Goal: Information Seeking & Learning: Learn about a topic

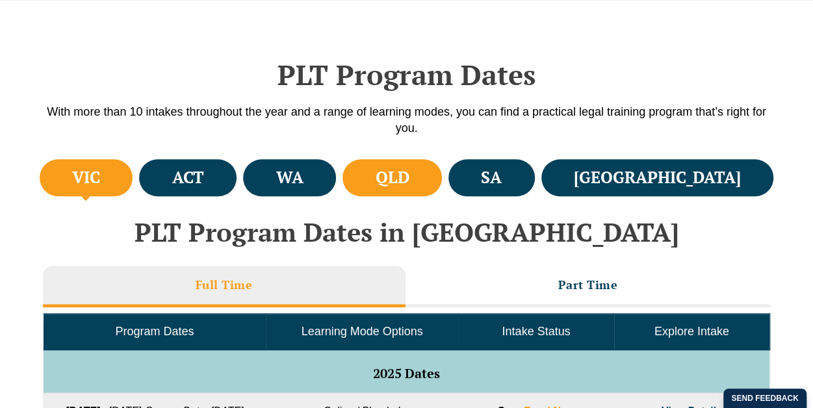
click at [442, 181] on li "QLD" at bounding box center [392, 177] width 99 height 37
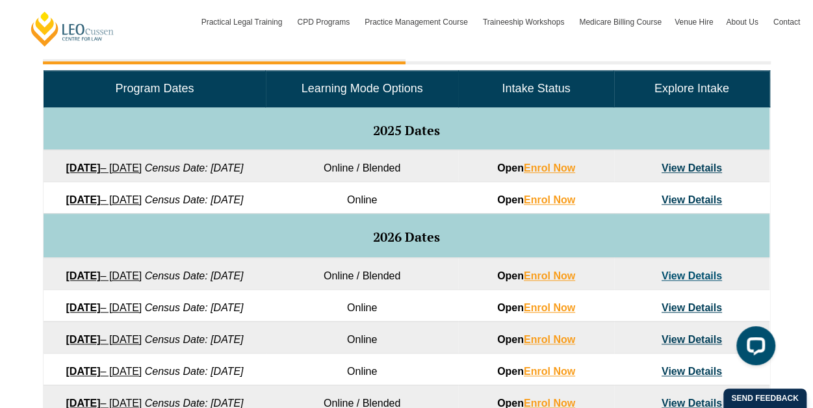
scroll to position [502, 0]
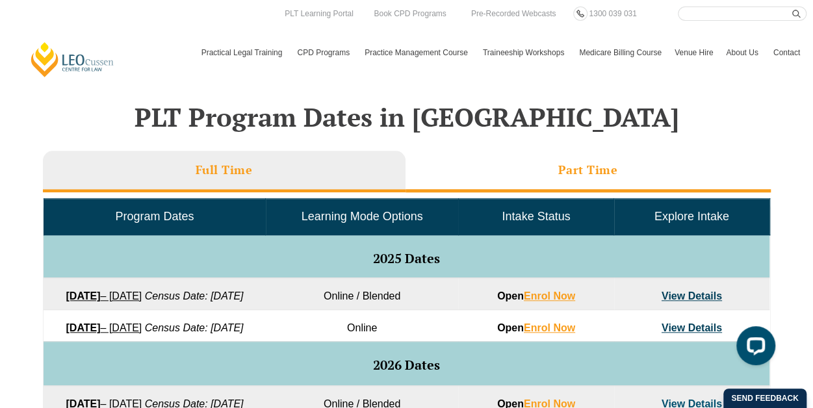
click at [606, 171] on h3 "Part Time" at bounding box center [588, 169] width 60 height 15
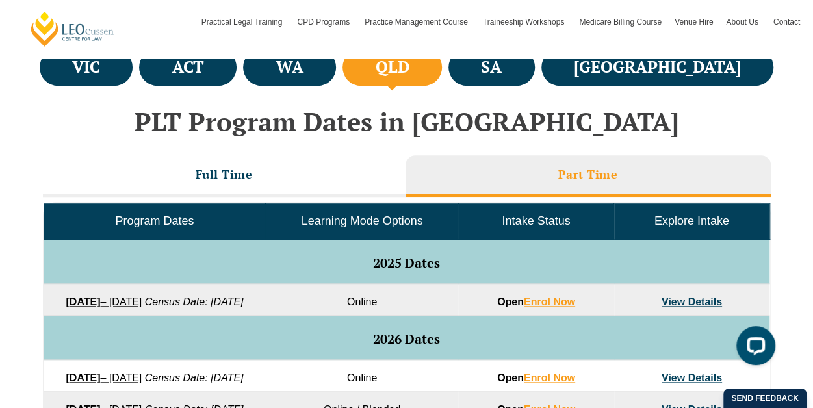
scroll to position [581, 0]
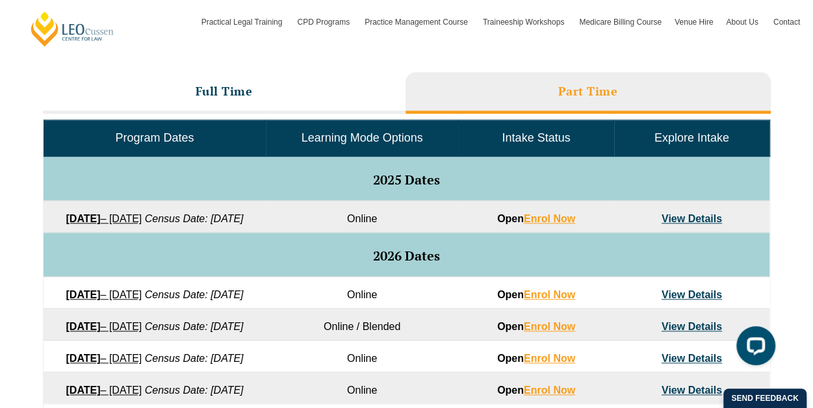
click at [142, 218] on link "[DATE] – [DATE]" at bounding box center [104, 218] width 76 height 11
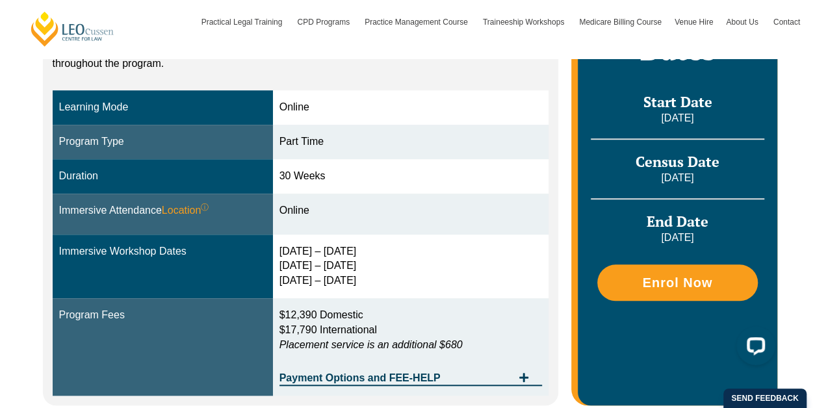
scroll to position [365, 0]
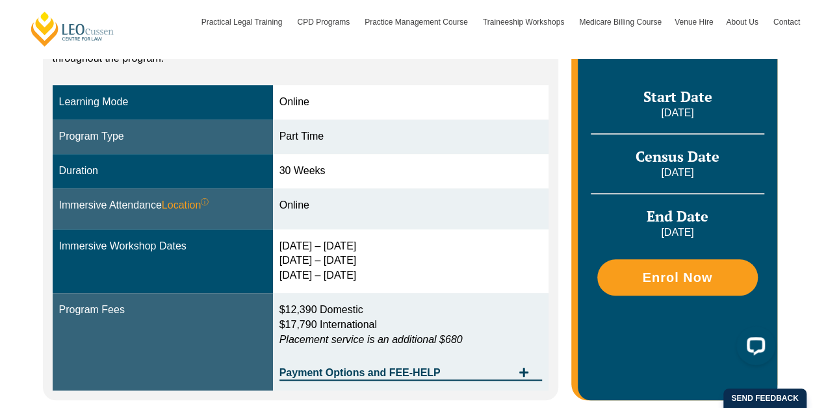
drag, startPoint x: 285, startPoint y: 231, endPoint x: 382, endPoint y: 268, distance: 103.1
click at [382, 268] on td "22 – 25 Sept 2025 28 – 30 Jan 2026 8 – 10 April 2026" at bounding box center [411, 261] width 276 height 64
copy div "22 – 25 Sept 2025 28 – 30 Jan 2026 8 – 10 April 2026"
click at [380, 129] on div "Part Time" at bounding box center [410, 136] width 263 height 15
